Goal: Check status: Check status

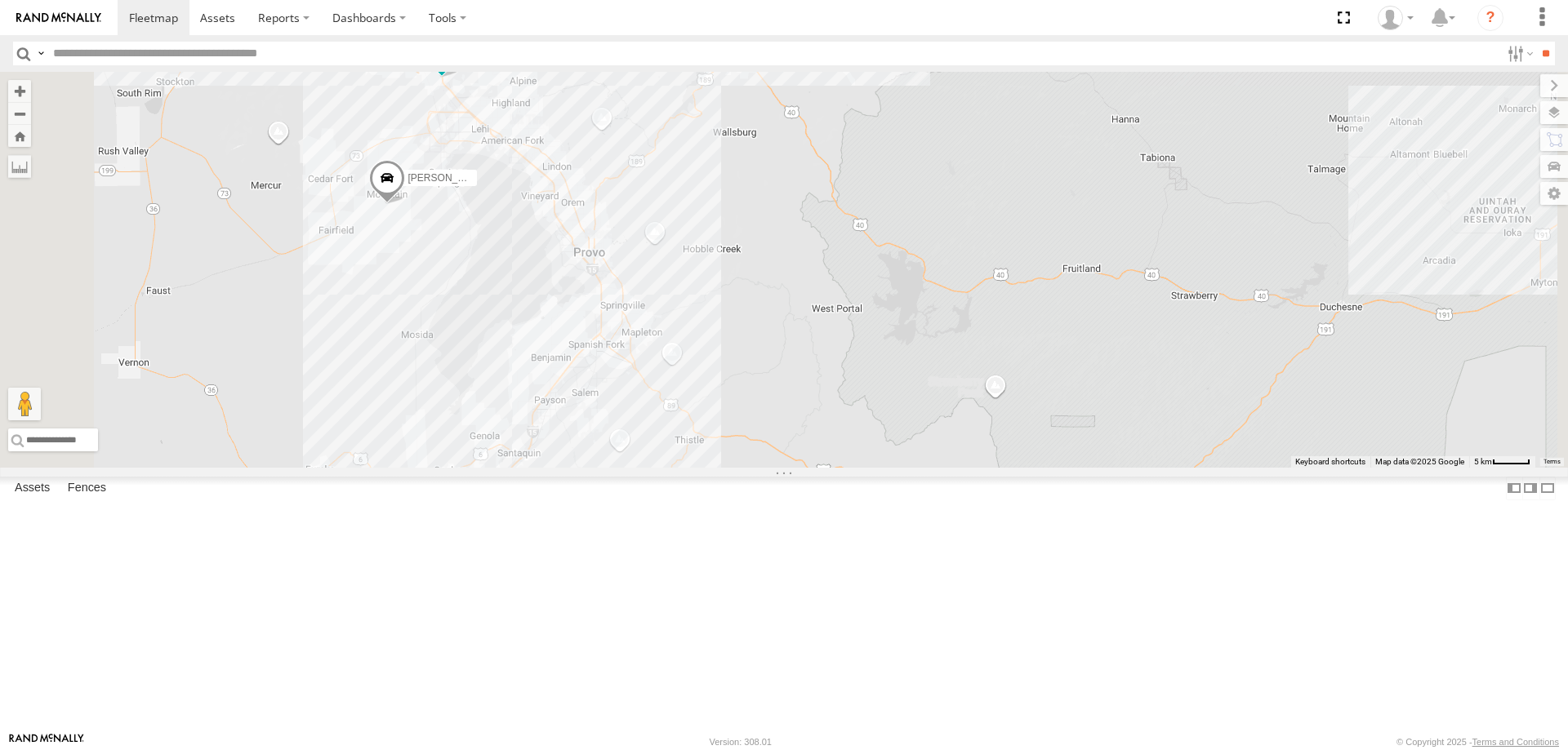
drag, startPoint x: 971, startPoint y: 189, endPoint x: 964, endPoint y: 337, distance: 148.2
click at [964, 337] on div "[PERSON_NAME] 2020 F350 GT2 [PERSON_NAME] 2017 E350 GT1 JARED -2017 F150 [PERSO…" at bounding box center [784, 269] width 1568 height 396
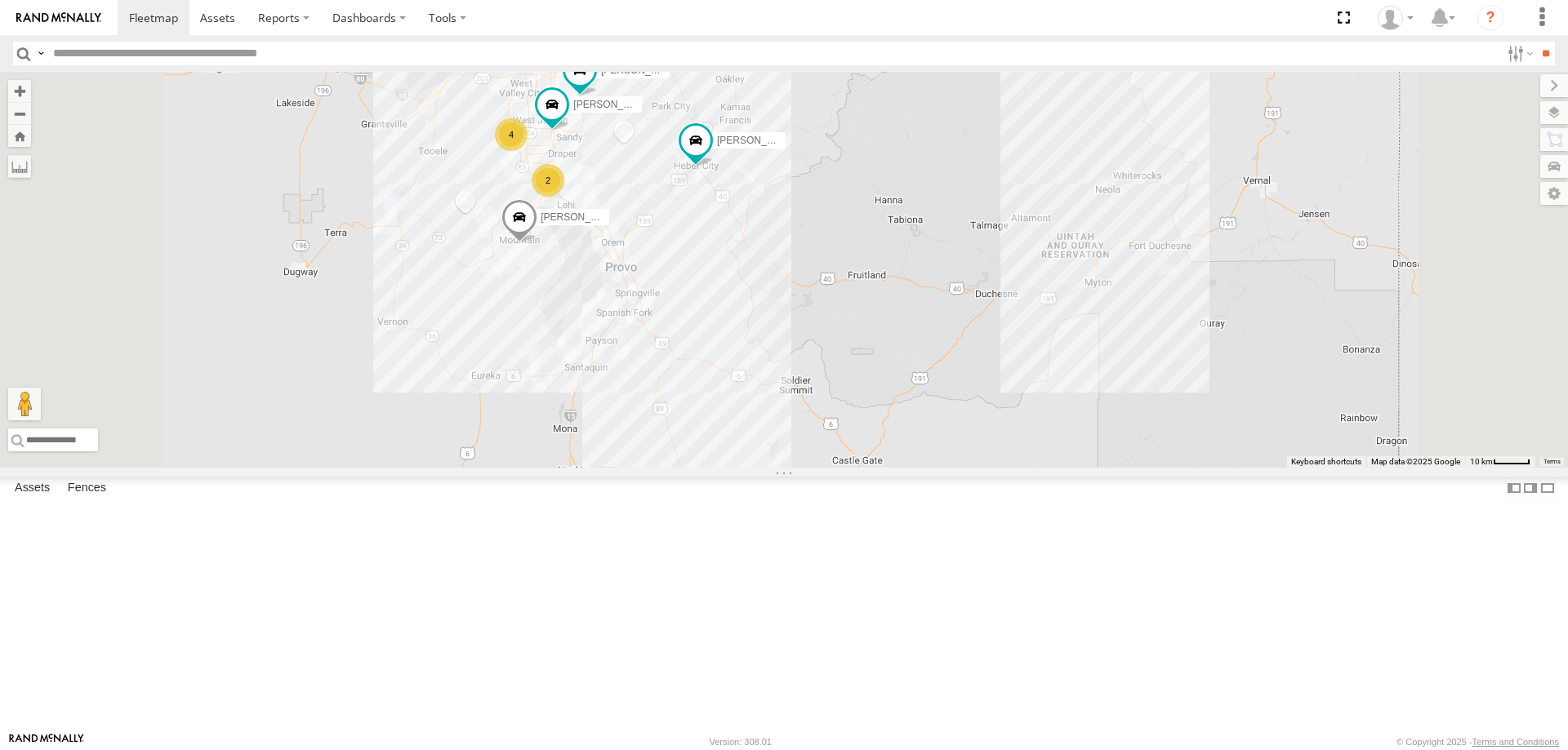
click at [0, 0] on link at bounding box center [0, 0] width 0 height 0
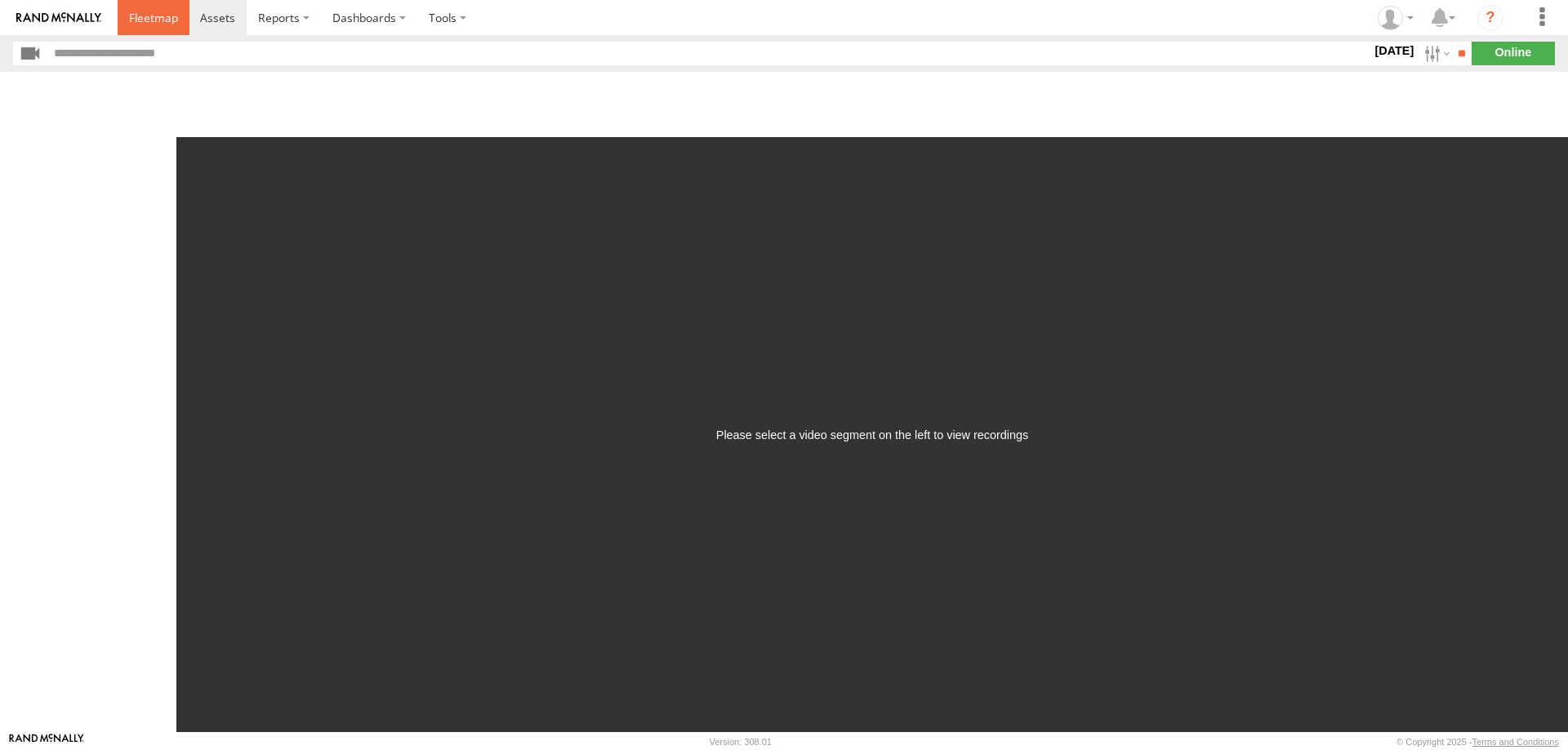
click at [148, 13] on span at bounding box center [154, 17] width 49 height 15
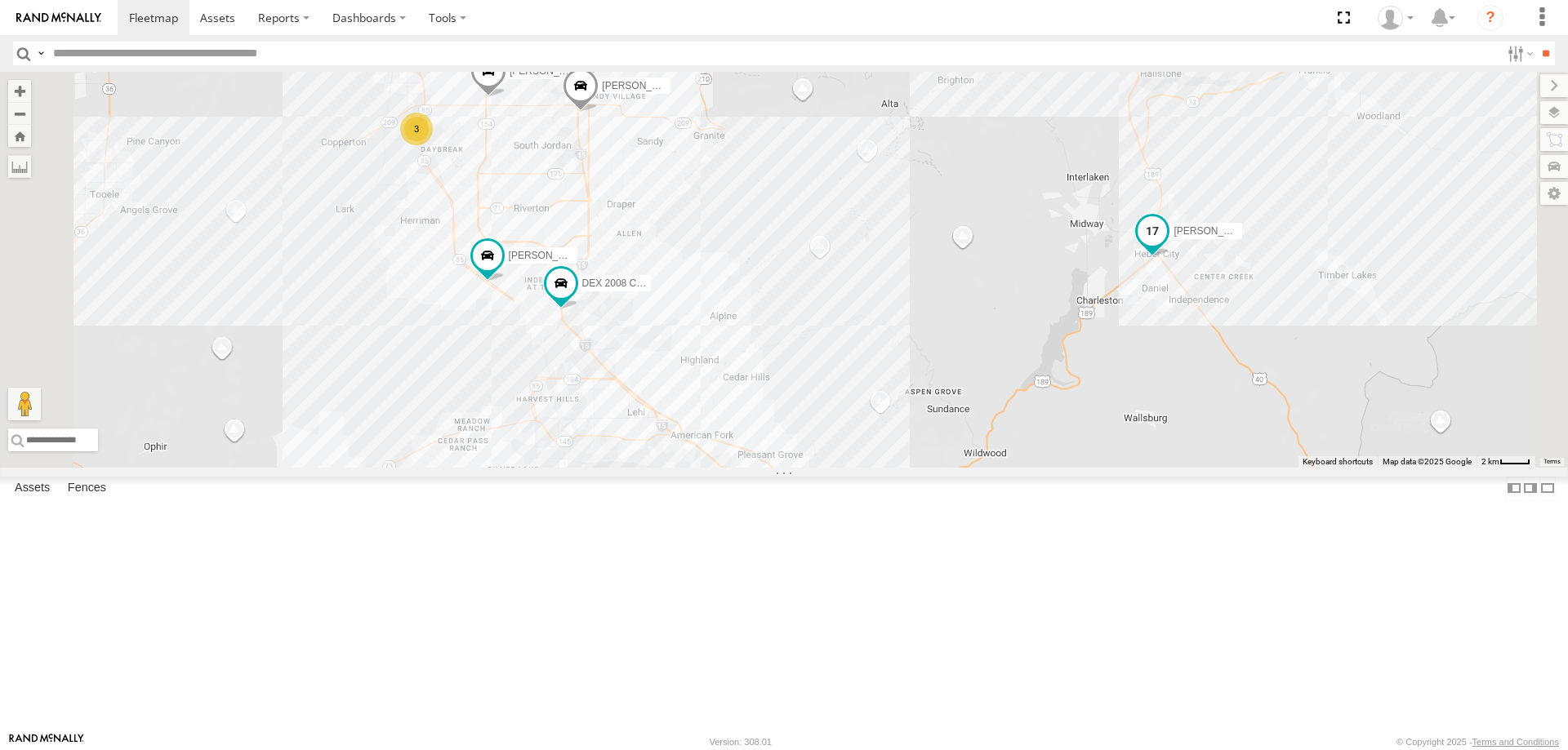
click at [1307, 236] on span "[PERSON_NAME] -2017 F150" at bounding box center [1240, 231] width 133 height 12
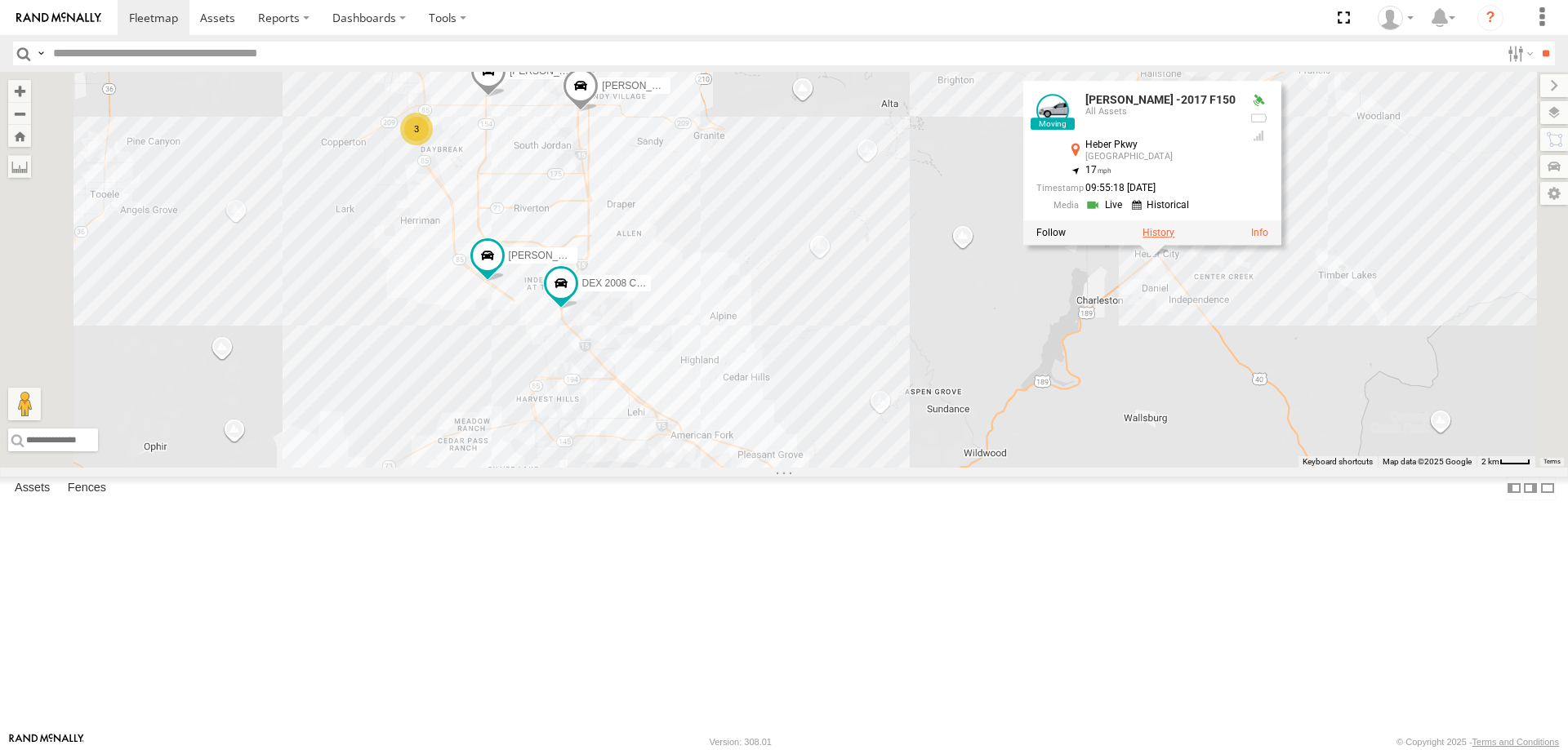
click at [1174, 238] on label at bounding box center [1157, 233] width 31 height 12
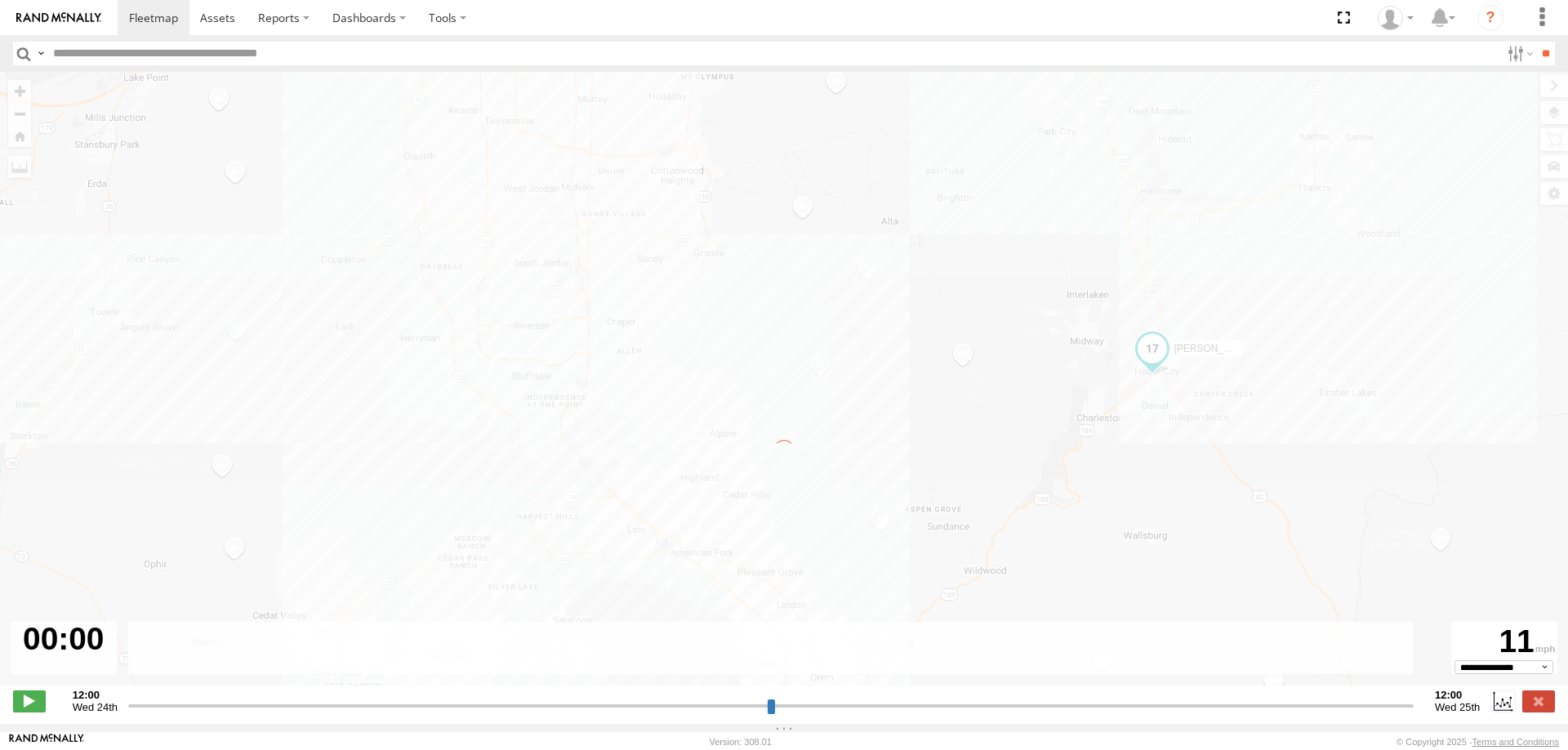
type input "**********"
